Goal: Transaction & Acquisition: Purchase product/service

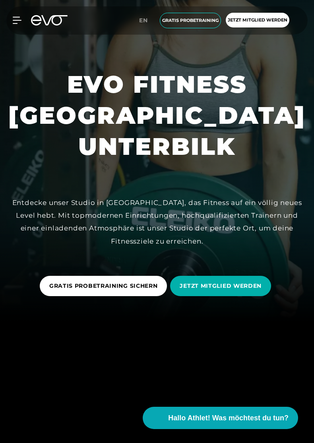
scroll to position [122, 0]
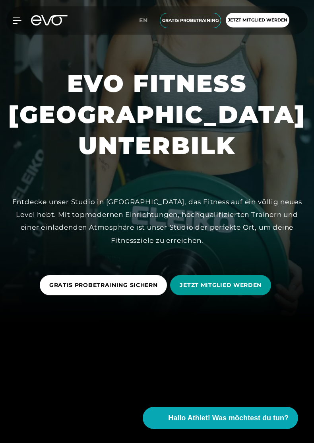
click at [204, 289] on span "JETZT MITGLIED WERDEN" at bounding box center [221, 285] width 82 height 8
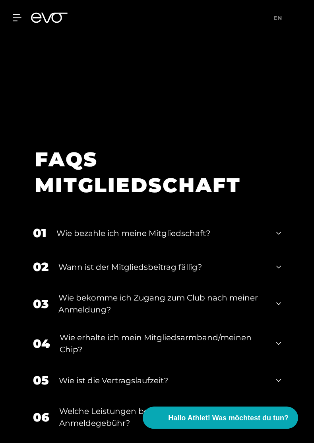
click at [89, 250] on div "01 Wie bezahle ich meine Mitgliedschaft?" at bounding box center [157, 233] width 264 height 34
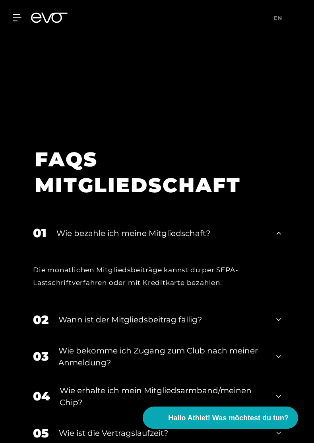
scroll to position [1297, 0]
click at [66, 239] on div "Wie bezahle ich meine Mitgliedschaft?" at bounding box center [161, 233] width 210 height 12
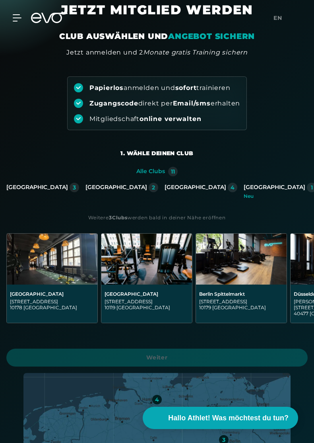
scroll to position [0, 0]
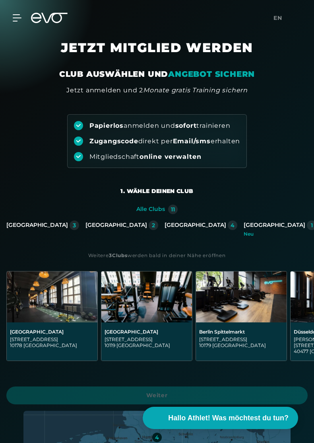
click at [97, 231] on div "Düsseldorf 2" at bounding box center [122, 228] width 73 height 16
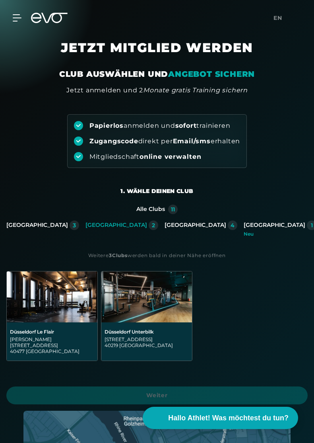
click at [132, 343] on div "[STREET_ADDRESS]" at bounding box center [147, 342] width 84 height 12
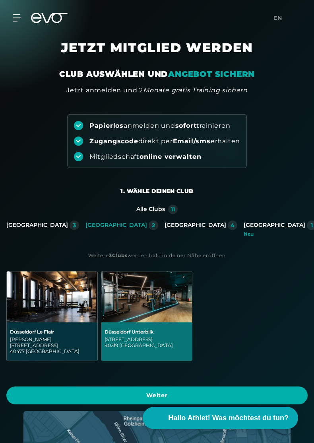
click at [129, 317] on img at bounding box center [146, 296] width 91 height 51
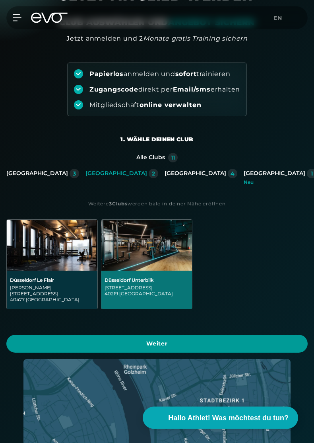
click at [103, 341] on span "Weiter" at bounding box center [157, 344] width 282 height 8
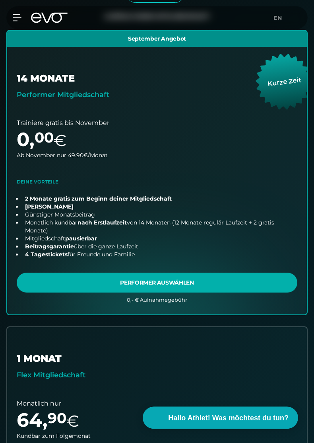
scroll to position [205, 0]
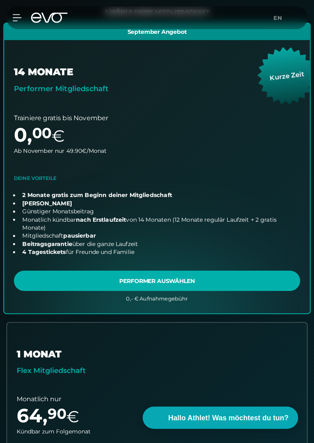
click at [45, 195] on link "choose plan" at bounding box center [157, 168] width 306 height 290
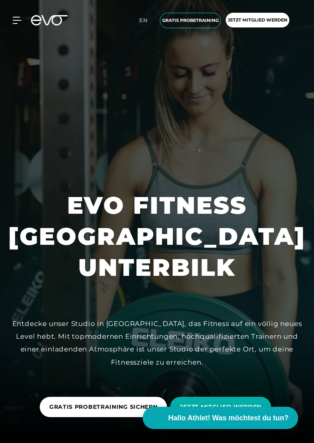
click at [14, 25] on div "MyEVO Login Über EVO Mitgliedschaften Probetraining TAGESPASS EVO Studios Düsse…" at bounding box center [157, 20] width 311 height 28
click at [19, 21] on icon at bounding box center [17, 20] width 8 height 6
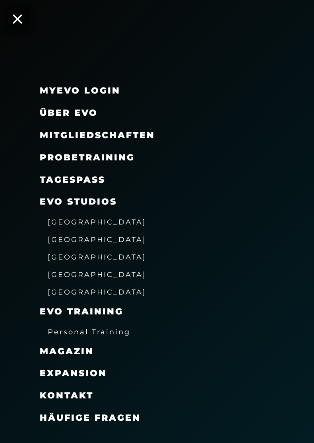
click at [92, 219] on span "[GEOGRAPHIC_DATA]" at bounding box center [97, 222] width 99 height 8
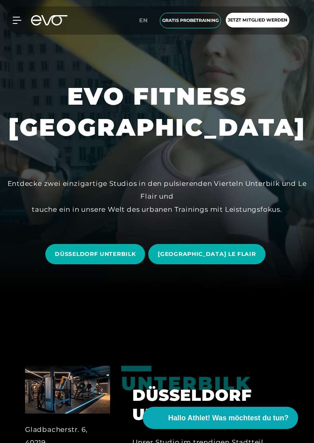
scroll to position [158, 0]
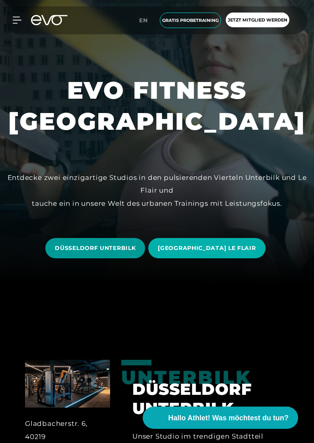
click at [114, 253] on span "DÜSSELDORF UNTERBILK" at bounding box center [95, 248] width 81 height 8
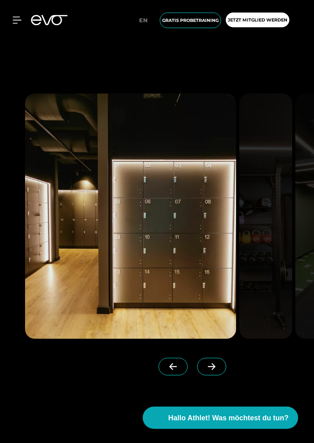
scroll to position [841, 0]
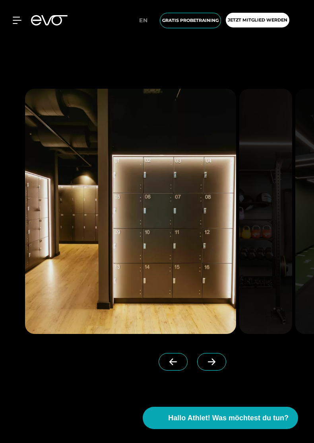
click at [215, 370] on span at bounding box center [211, 362] width 29 height 18
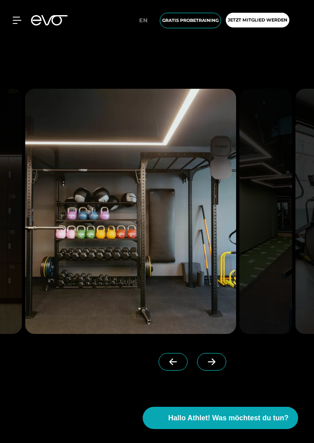
click at [215, 370] on span at bounding box center [211, 362] width 29 height 18
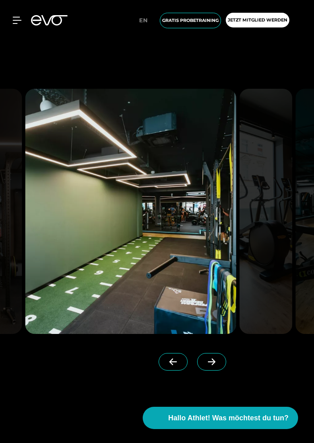
click at [215, 370] on span at bounding box center [211, 362] width 29 height 18
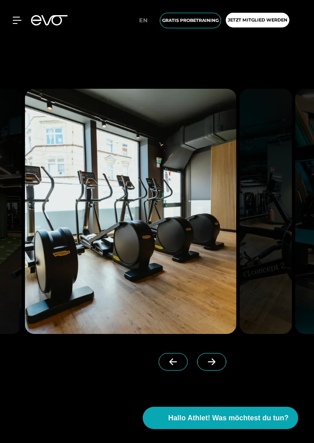
click at [215, 370] on span at bounding box center [211, 362] width 29 height 18
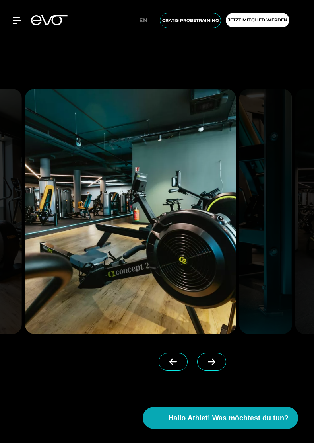
click at [215, 370] on span at bounding box center [211, 362] width 29 height 18
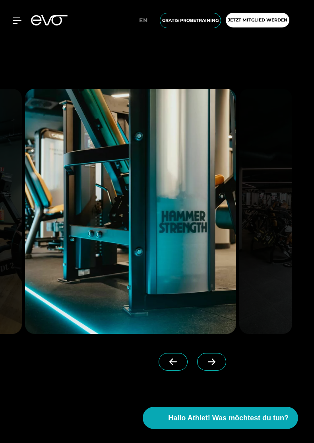
click at [215, 370] on span at bounding box center [211, 362] width 29 height 18
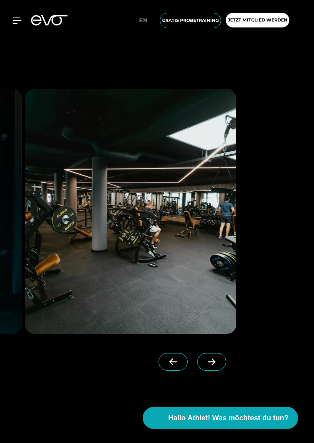
click at [216, 370] on span at bounding box center [211, 362] width 29 height 18
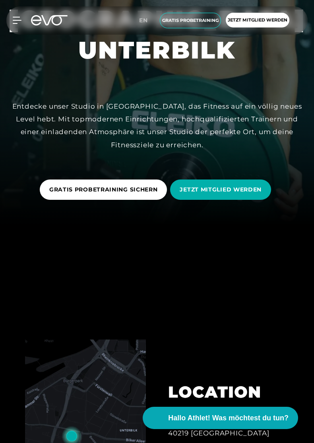
scroll to position [216, 0]
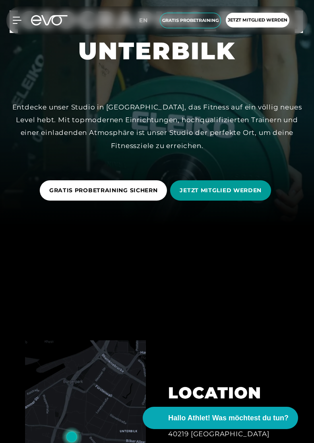
click at [247, 195] on span "JETZT MITGLIED WERDEN" at bounding box center [221, 190] width 82 height 8
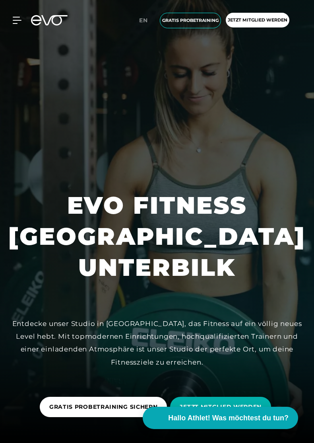
click at [11, 13] on div "MyEVO Login Über EVO Mitgliedschaften Probetraining TAGESPASS EVO Studios Düsse…" at bounding box center [157, 20] width 311 height 28
click at [16, 19] on icon at bounding box center [17, 20] width 9 height 7
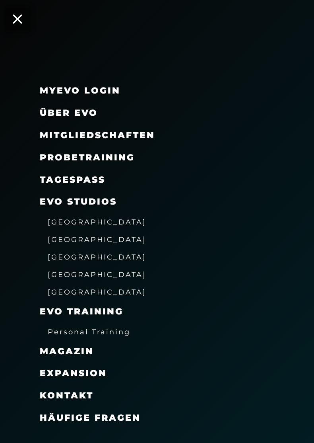
scroll to position [4, 0]
click at [63, 390] on span "Kontakt" at bounding box center [67, 395] width 54 height 11
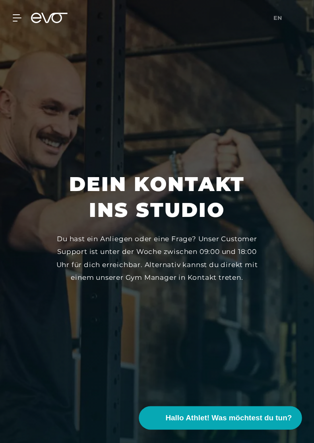
click at [257, 417] on span "Hallo Athlet! Was möchtest du tun?" at bounding box center [229, 417] width 127 height 11
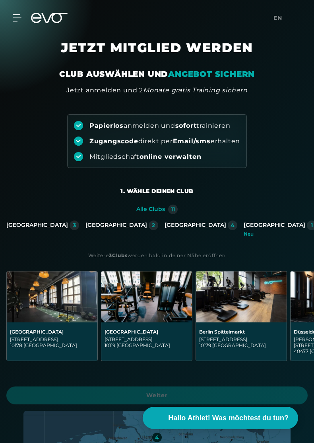
click at [103, 222] on div "[GEOGRAPHIC_DATA]" at bounding box center [117, 225] width 62 height 7
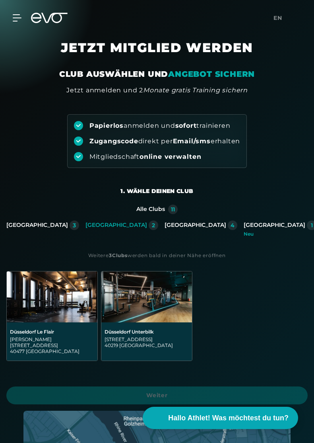
click at [165, 344] on div "[STREET_ADDRESS]" at bounding box center [147, 342] width 84 height 12
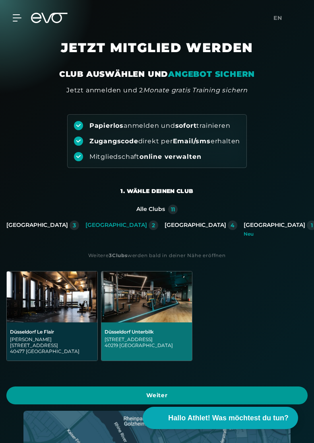
click at [142, 397] on span "Weiter" at bounding box center [157, 395] width 302 height 18
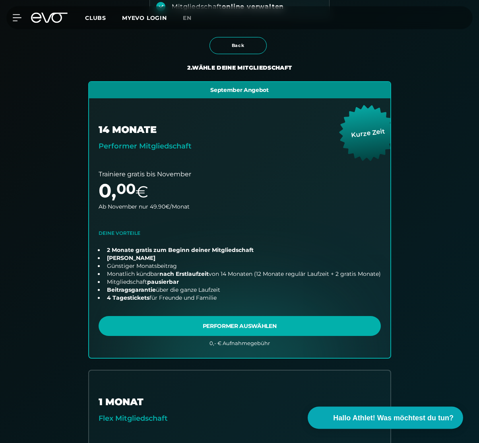
scroll to position [152, 0]
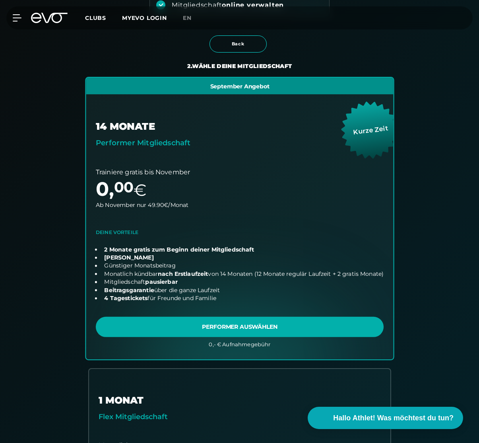
click at [187, 324] on link "choose plan" at bounding box center [240, 218] width 308 height 281
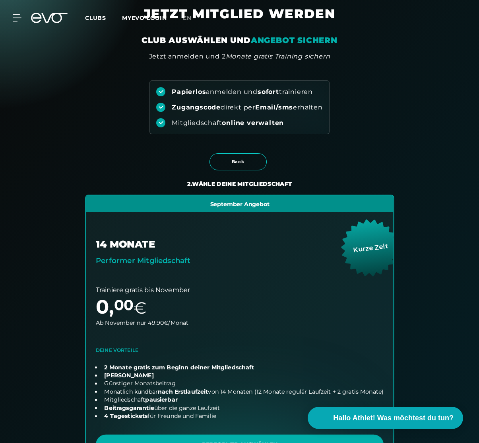
scroll to position [0, 0]
